Goal: Task Accomplishment & Management: Use online tool/utility

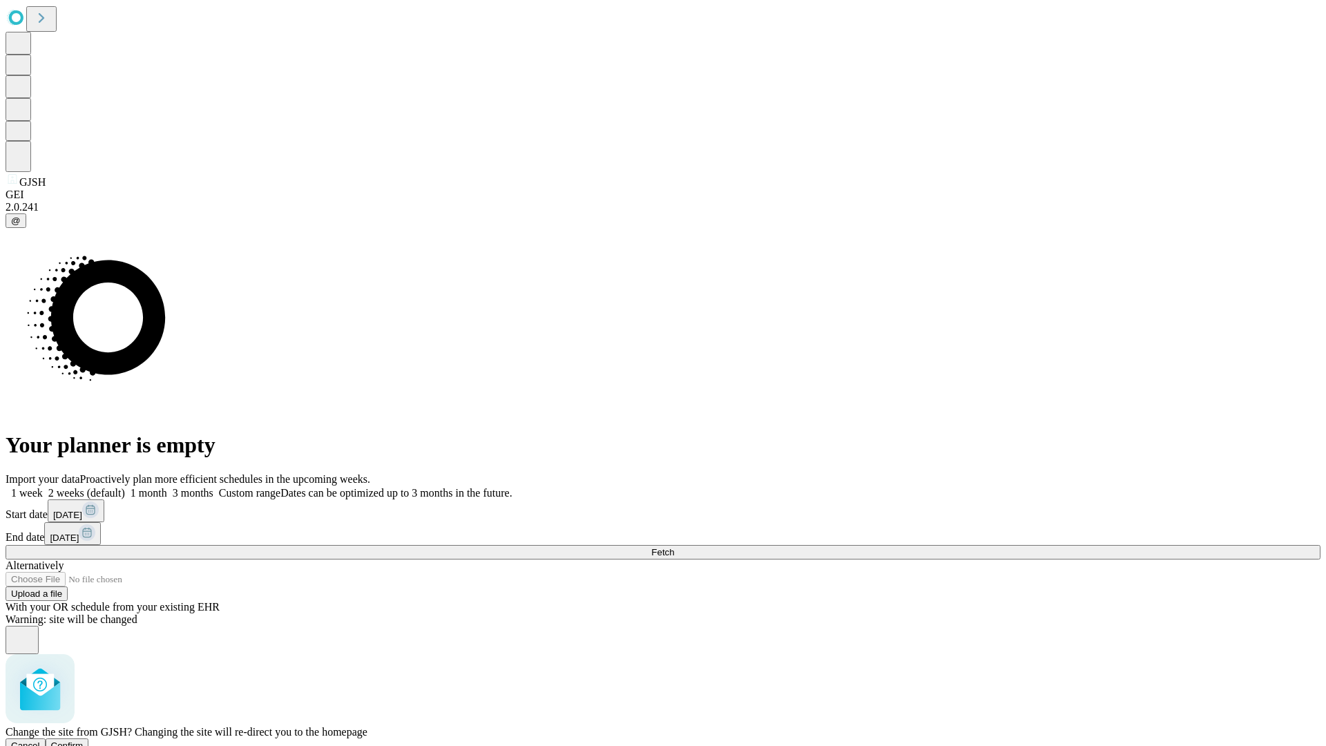
click at [84, 741] on span "Confirm" at bounding box center [67, 746] width 32 height 10
click at [43, 487] on label "1 week" at bounding box center [24, 493] width 37 height 12
click at [674, 547] on span "Fetch" at bounding box center [662, 552] width 23 height 10
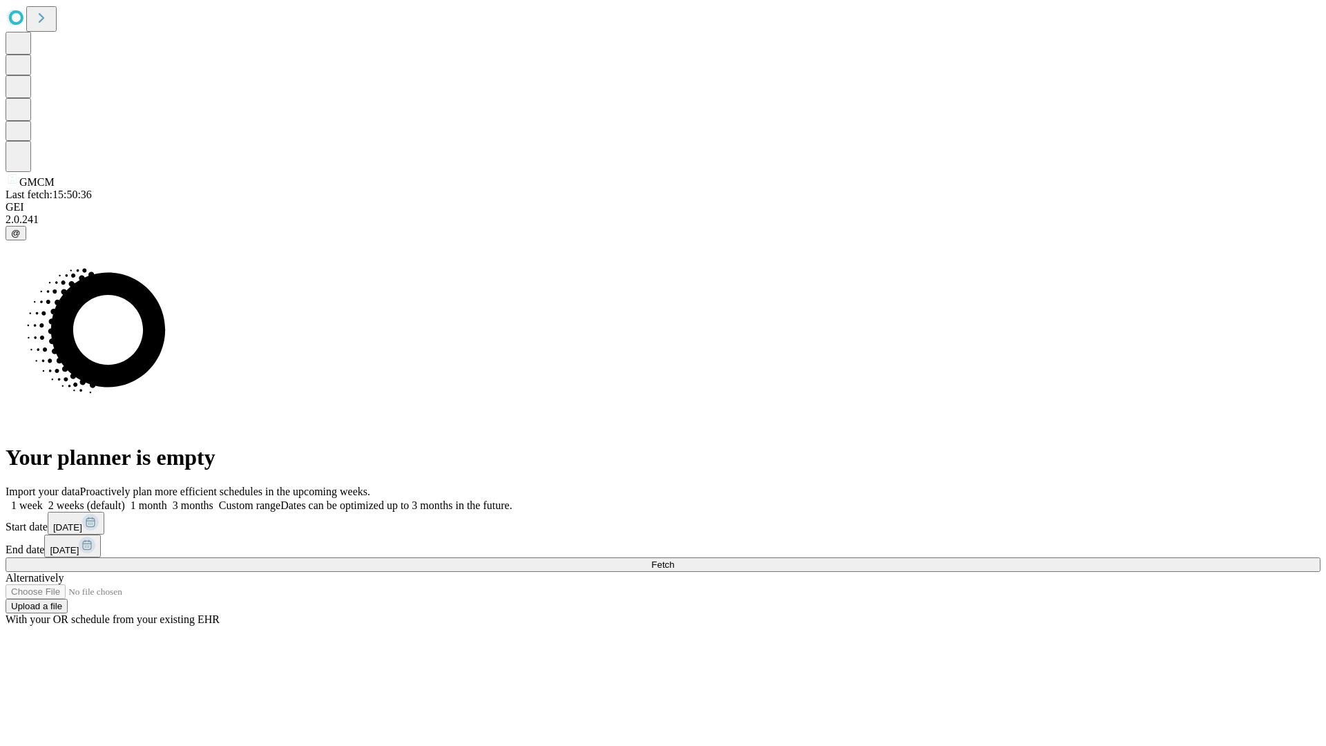
click at [43, 499] on label "1 week" at bounding box center [24, 505] width 37 height 12
click at [674, 560] on span "Fetch" at bounding box center [662, 565] width 23 height 10
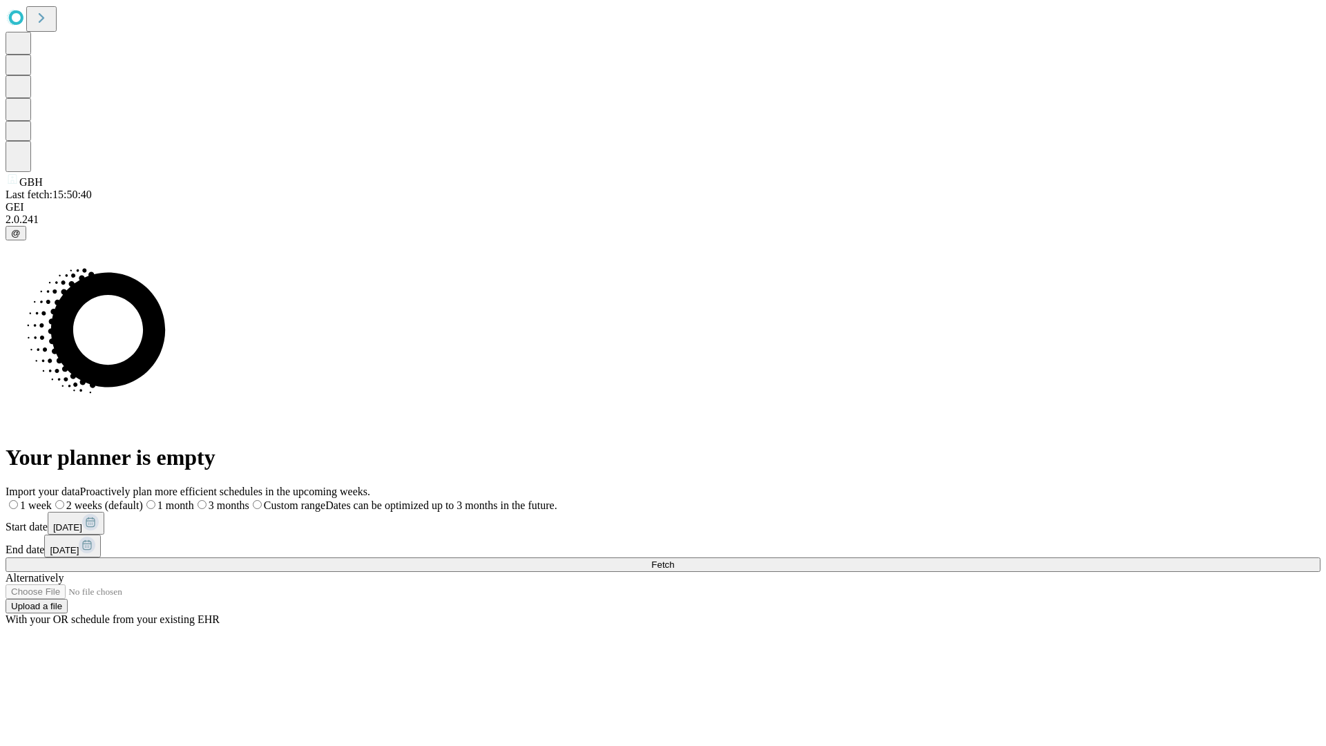
click at [674, 560] on span "Fetch" at bounding box center [662, 565] width 23 height 10
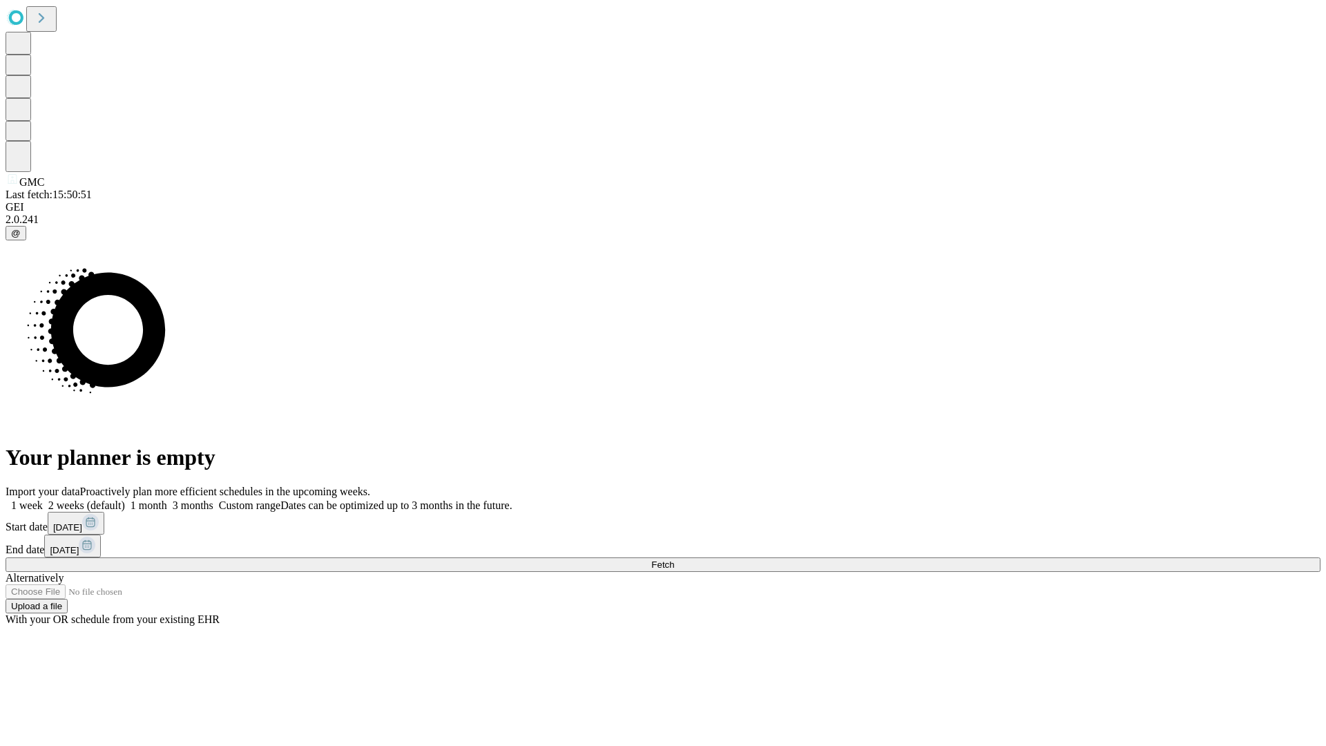
click at [674, 560] on span "Fetch" at bounding box center [662, 565] width 23 height 10
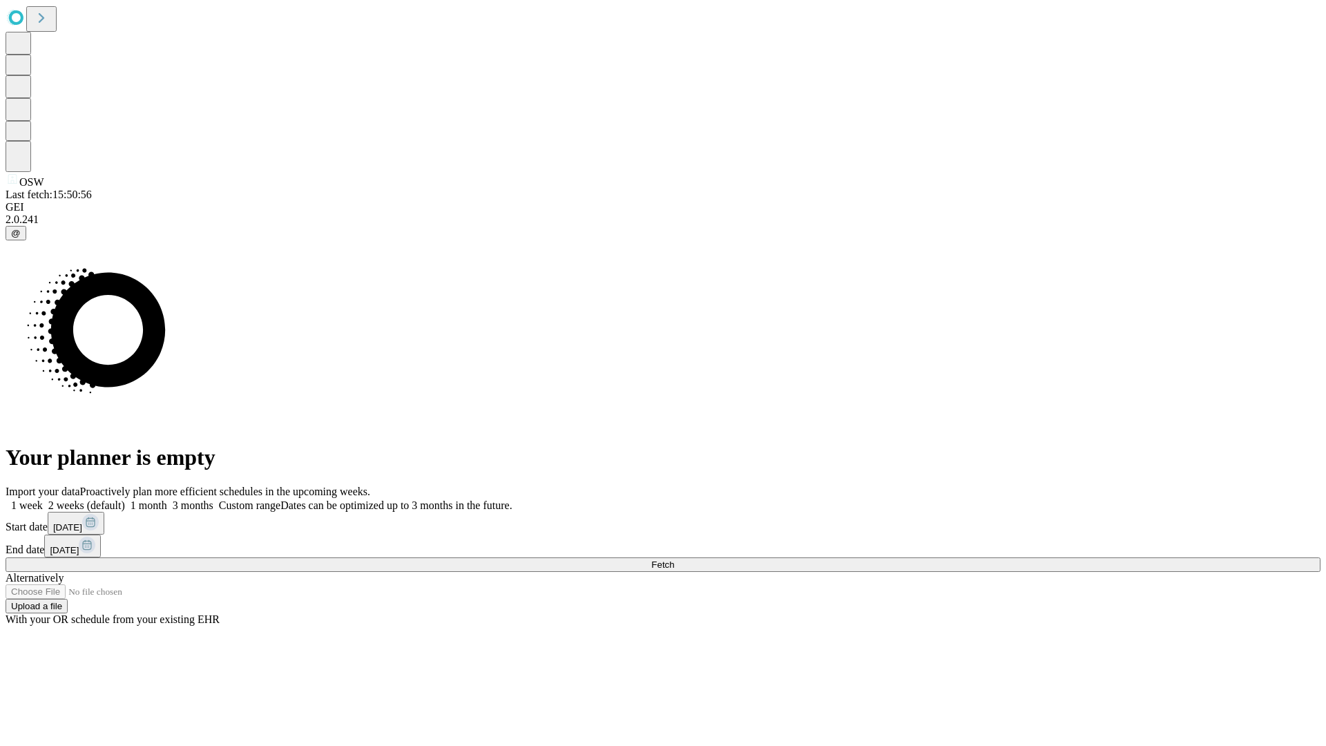
click at [43, 499] on label "1 week" at bounding box center [24, 505] width 37 height 12
click at [674, 560] on span "Fetch" at bounding box center [662, 565] width 23 height 10
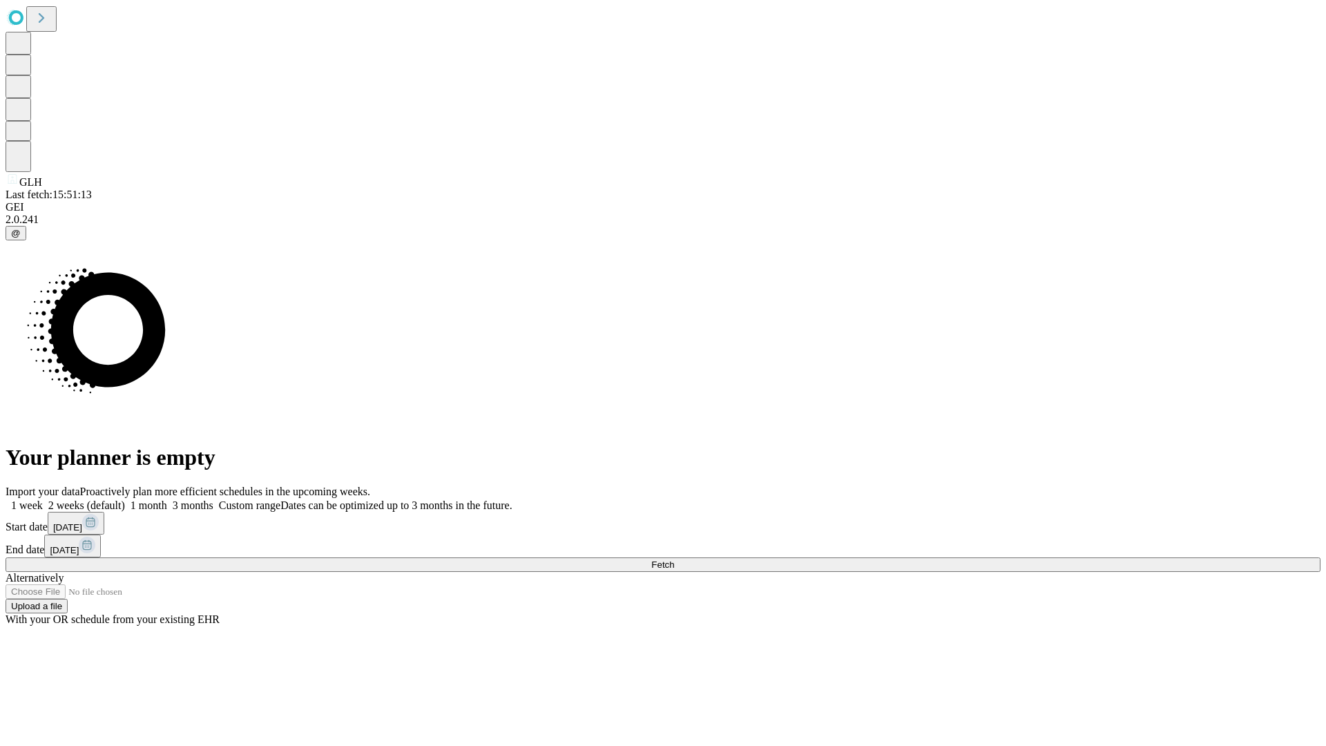
click at [43, 499] on label "1 week" at bounding box center [24, 505] width 37 height 12
click at [674, 560] on span "Fetch" at bounding box center [662, 565] width 23 height 10
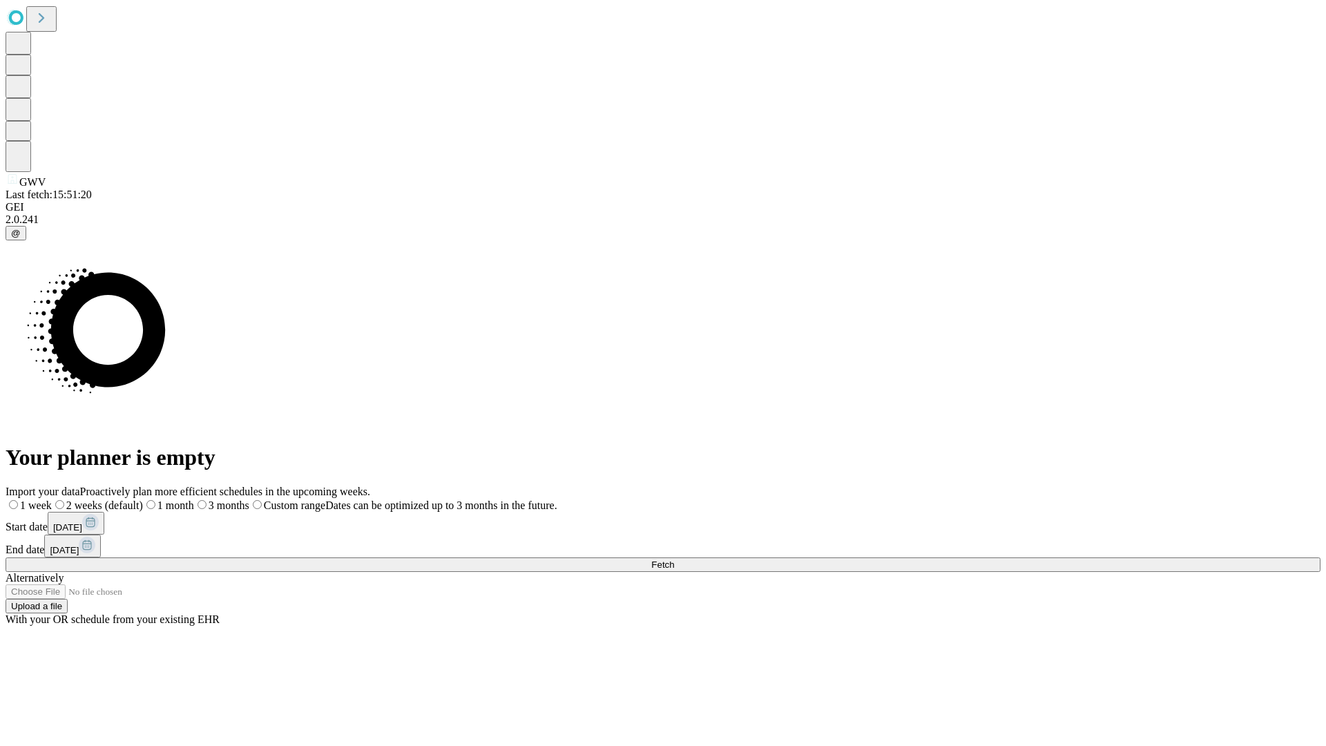
click at [52, 499] on label "1 week" at bounding box center [29, 505] width 46 height 12
click at [674, 560] on span "Fetch" at bounding box center [662, 565] width 23 height 10
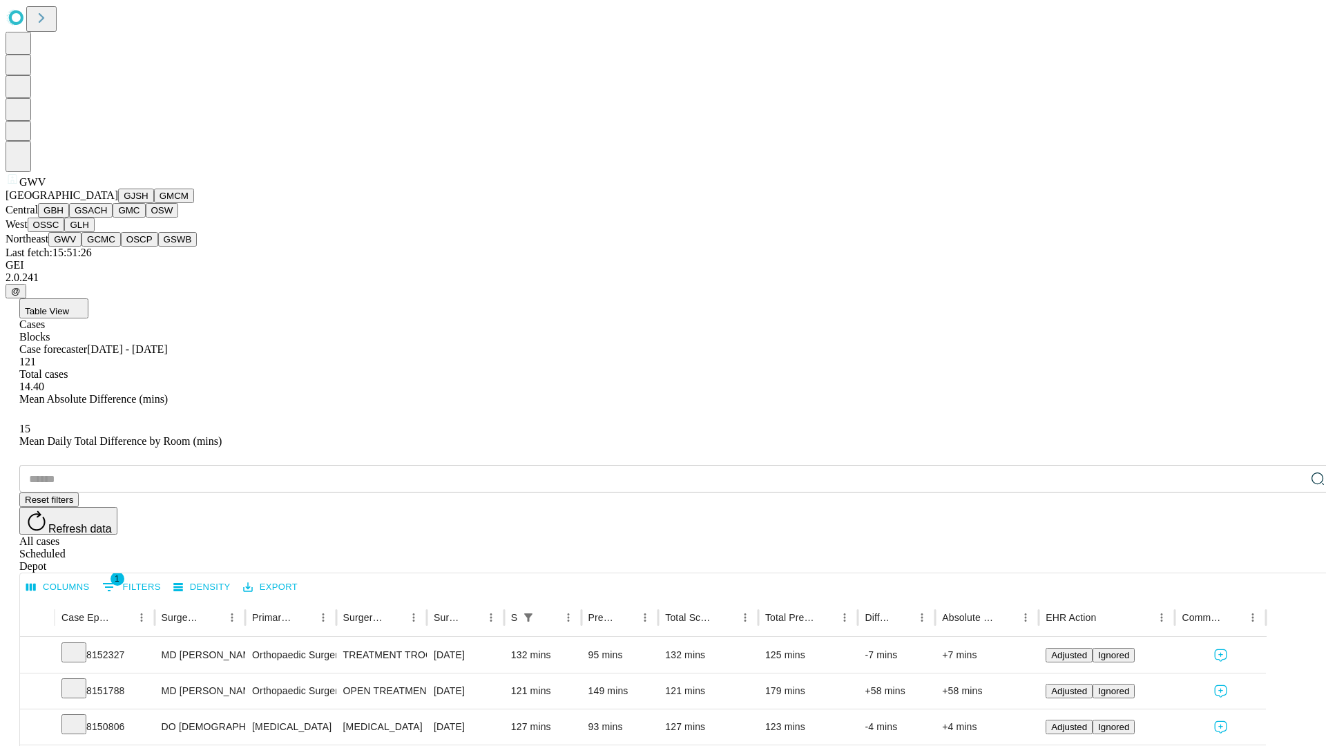
click at [107, 247] on button "GCMC" at bounding box center [101, 239] width 39 height 15
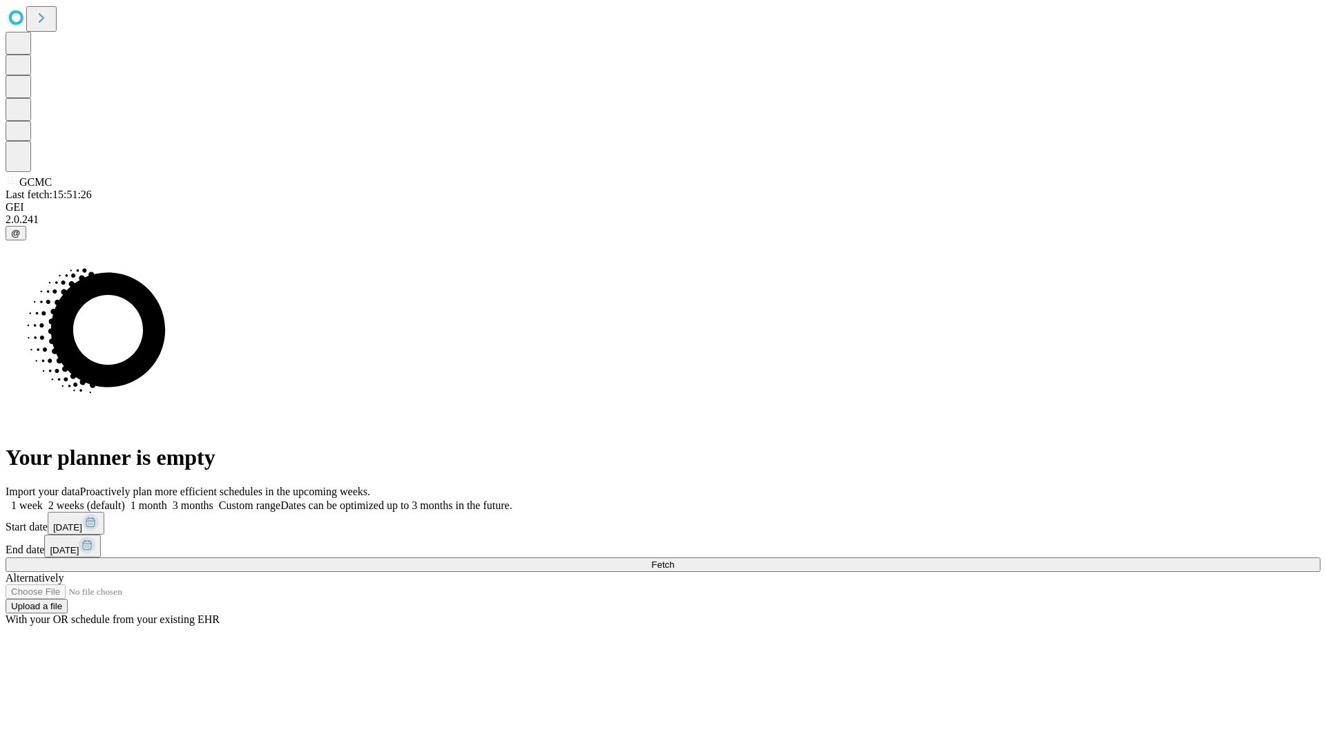
click at [43, 499] on label "1 week" at bounding box center [24, 505] width 37 height 12
click at [674, 560] on span "Fetch" at bounding box center [662, 565] width 23 height 10
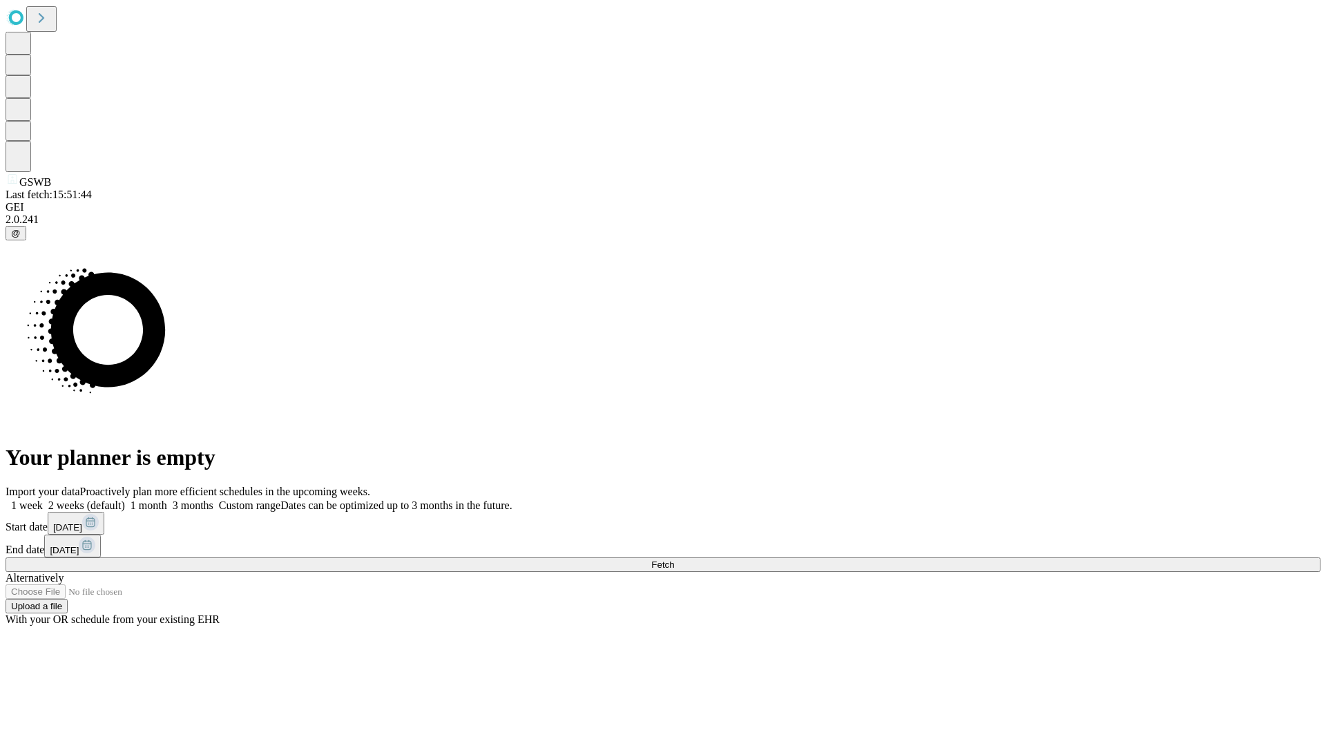
click at [674, 560] on span "Fetch" at bounding box center [662, 565] width 23 height 10
